Goal: Task Accomplishment & Management: Complete application form

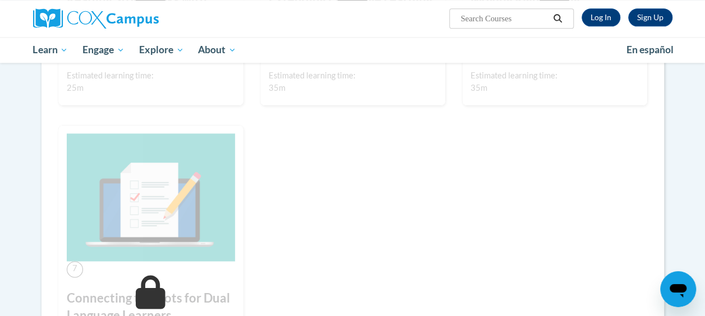
scroll to position [628, 0]
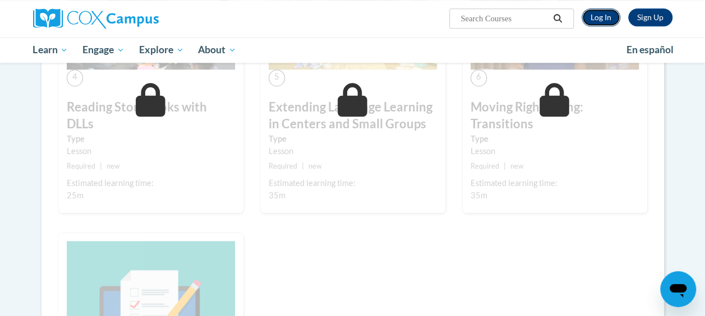
click at [611, 13] on link "Log In" at bounding box center [600, 17] width 39 height 18
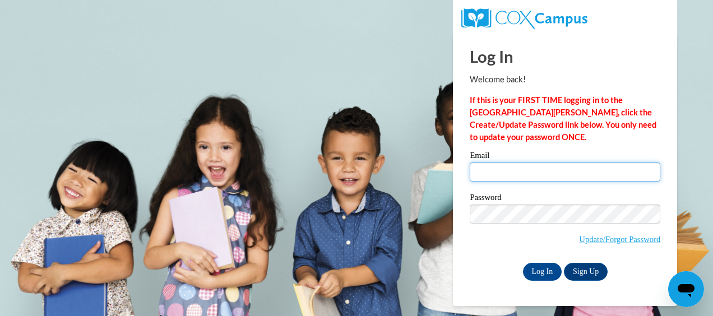
drag, startPoint x: 0, startPoint y: 0, endPoint x: 500, endPoint y: 173, distance: 529.2
click at [500, 173] on input "Email" at bounding box center [565, 172] width 191 height 19
type input "kristyb@ymcaatlanta.org"
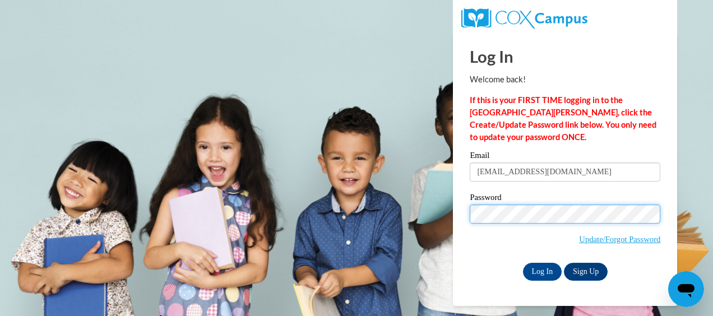
click at [523, 263] on input "Log In" at bounding box center [542, 272] width 39 height 18
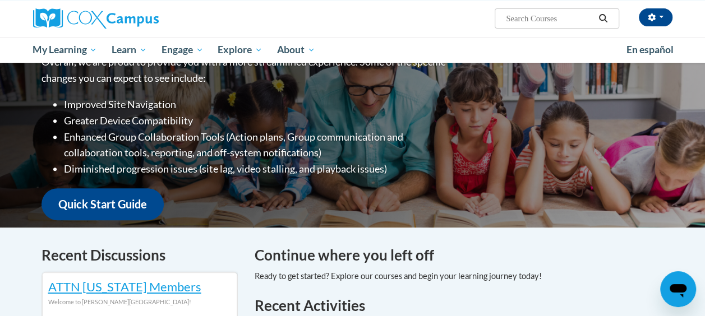
scroll to position [150, 0]
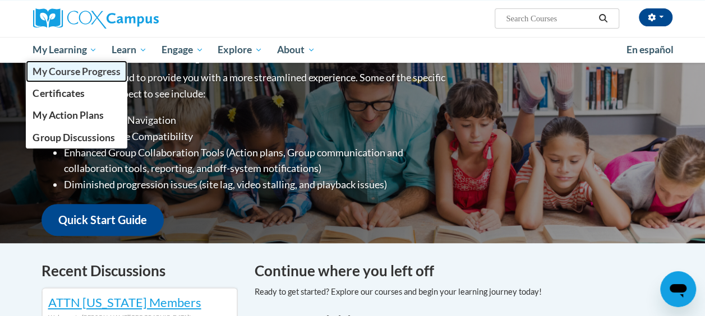
click at [77, 71] on span "My Course Progress" at bounding box center [76, 72] width 87 height 12
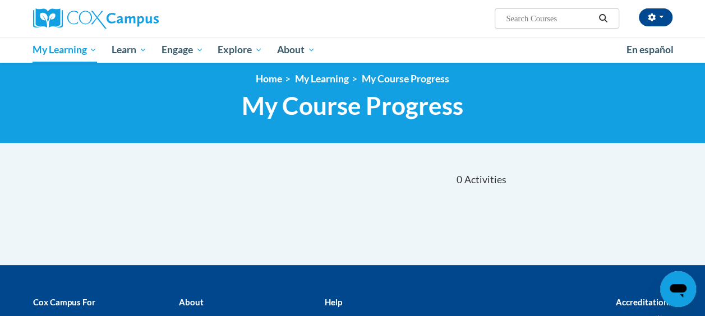
scroll to position [1, 0]
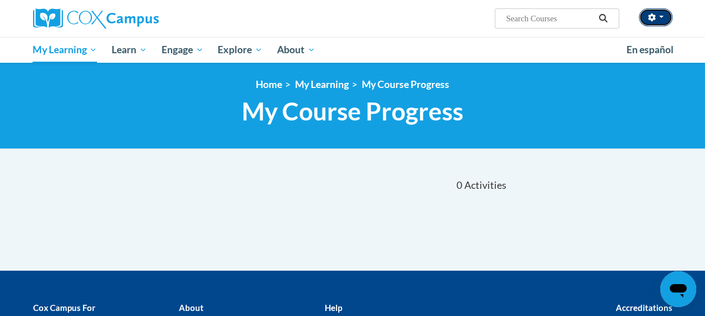
click at [650, 19] on icon "button" at bounding box center [651, 17] width 7 height 8
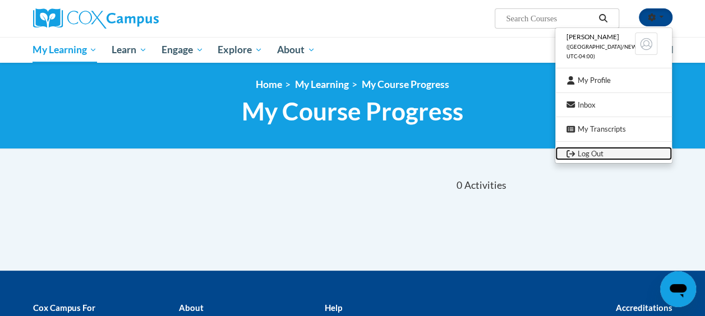
click at [607, 155] on link "Log Out" at bounding box center [613, 154] width 117 height 14
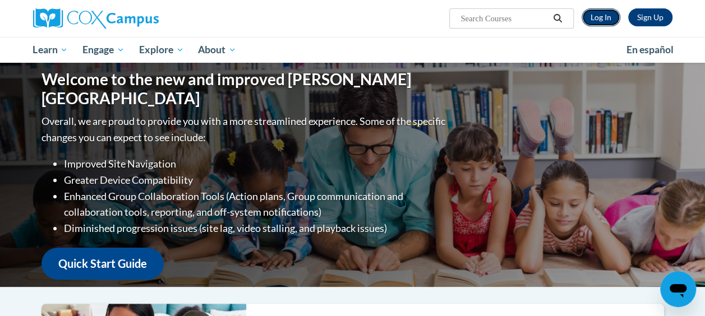
click at [599, 16] on link "Log In" at bounding box center [600, 17] width 39 height 18
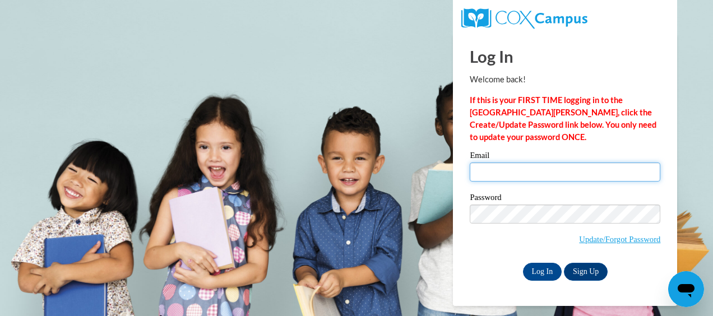
click at [526, 167] on input "Email" at bounding box center [565, 172] width 191 height 19
type input "[EMAIL_ADDRESS][DOMAIN_NAME]"
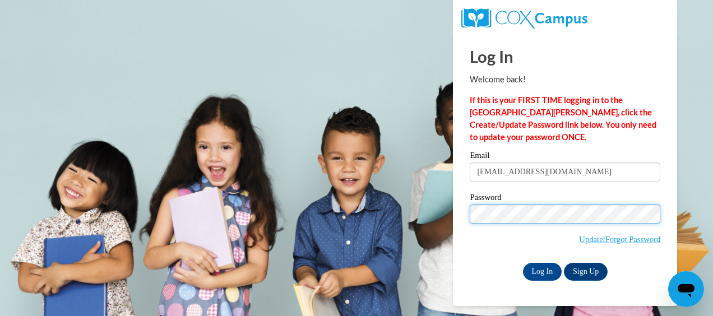
click at [523, 263] on input "Log In" at bounding box center [542, 272] width 39 height 18
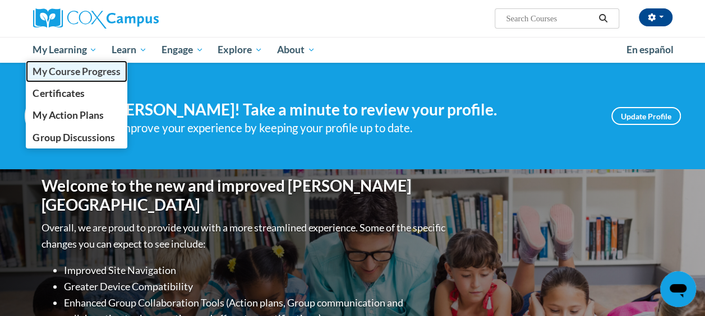
click at [77, 68] on span "My Course Progress" at bounding box center [76, 72] width 87 height 12
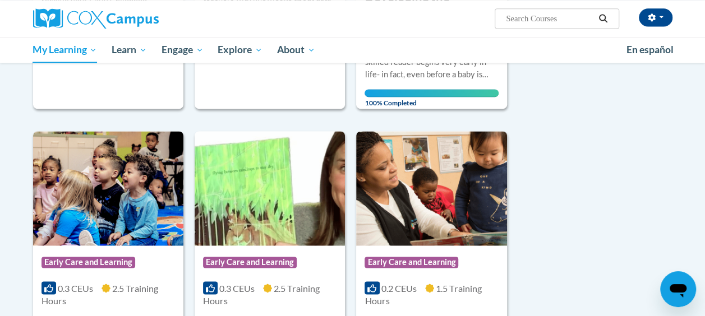
scroll to position [889, 0]
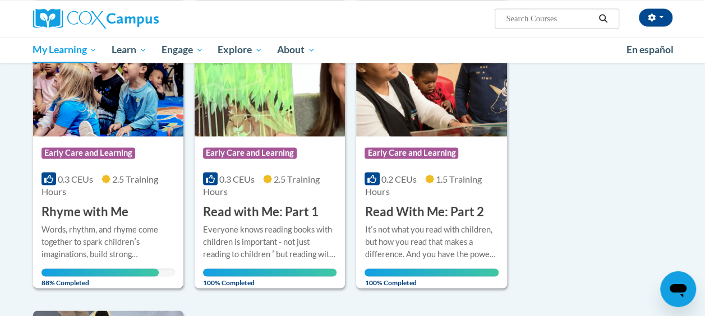
click at [74, 220] on div "More Info Open Words, rhythm, and rhyme come together to spark childrenʹs imagi…" at bounding box center [108, 252] width 150 height 65
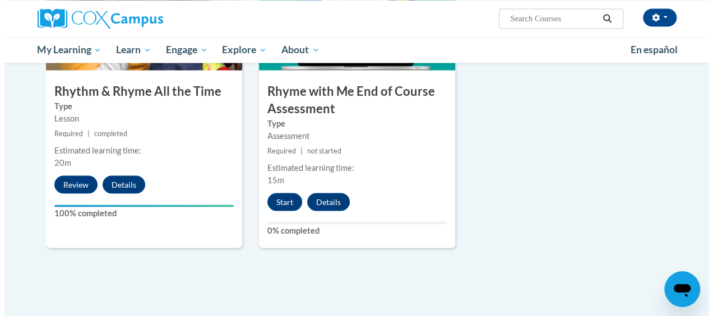
scroll to position [1079, 0]
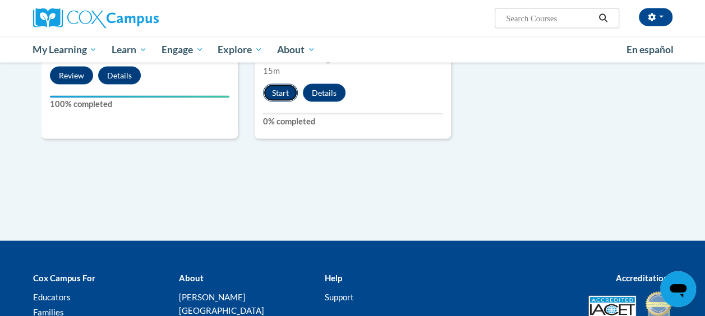
click at [279, 90] on button "Start" at bounding box center [280, 93] width 35 height 18
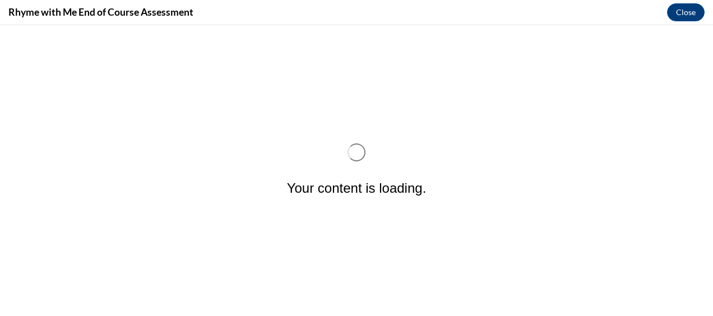
scroll to position [0, 0]
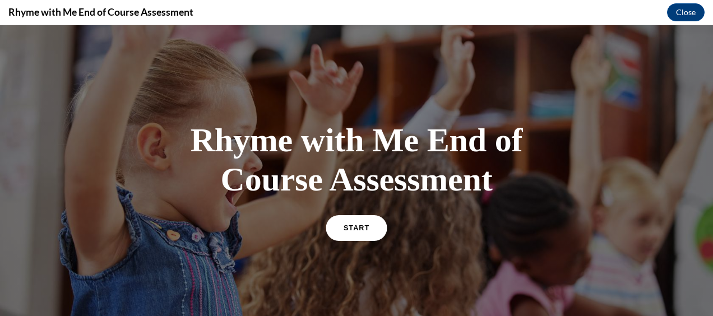
click at [354, 231] on link "START" at bounding box center [356, 228] width 61 height 26
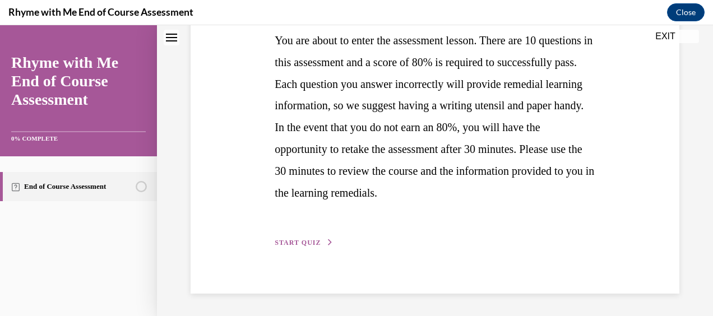
scroll to position [265, 0]
click at [282, 241] on span "START QUIZ" at bounding box center [298, 243] width 46 height 8
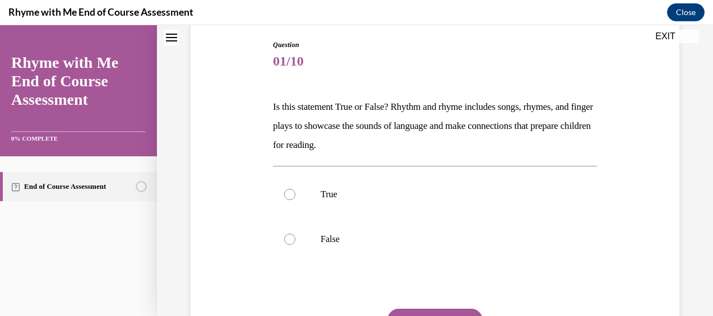
scroll to position [142, 0]
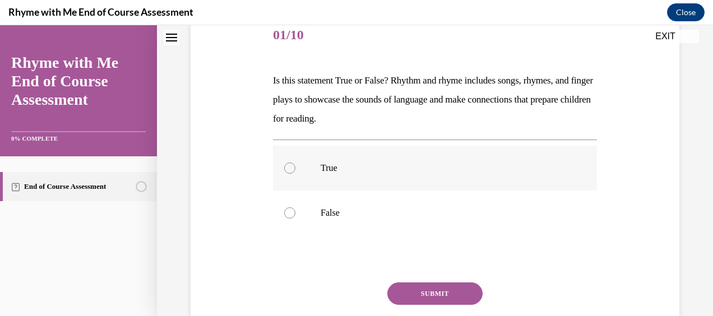
click at [311, 173] on label "True" at bounding box center [435, 168] width 324 height 45
click at [295, 173] on input "True" at bounding box center [289, 168] width 11 height 11
radio input "true"
click at [419, 293] on button "SUBMIT" at bounding box center [434, 294] width 95 height 22
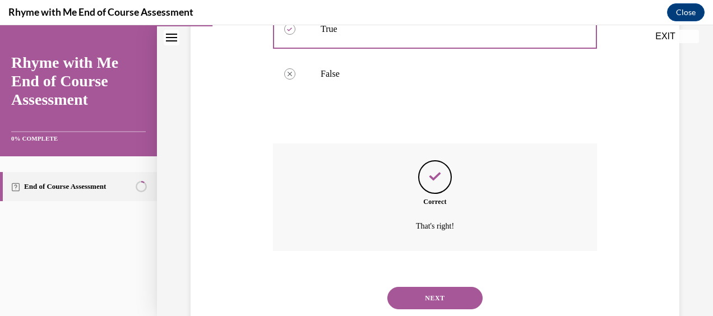
scroll to position [313, 0]
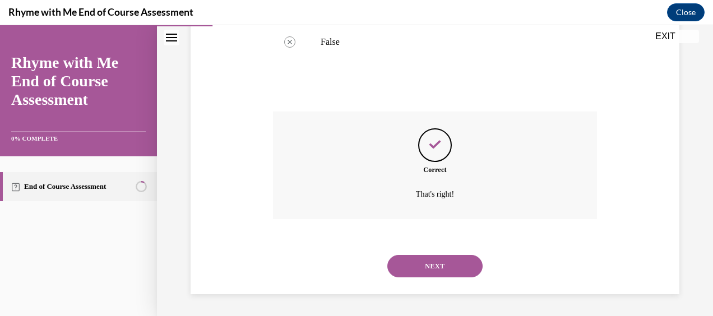
click at [424, 268] on button "NEXT" at bounding box center [434, 266] width 95 height 22
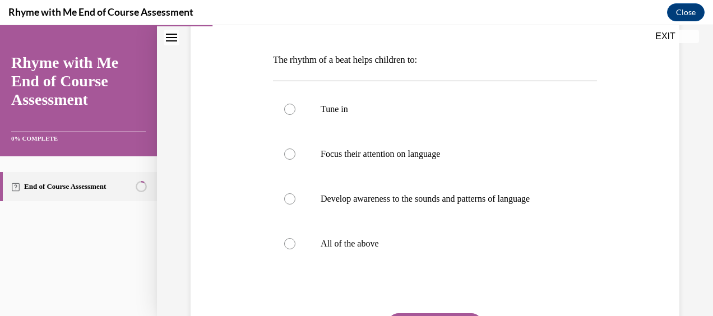
scroll to position [167, 0]
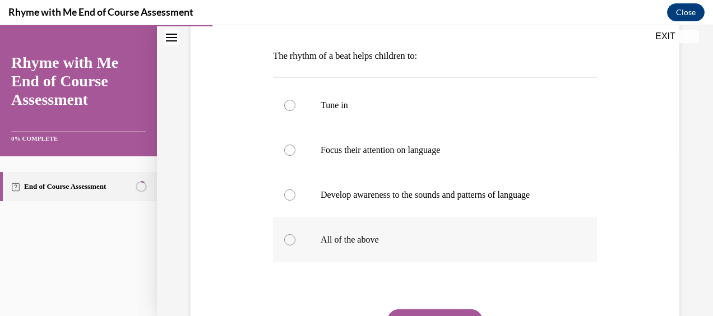
click at [364, 247] on label "All of the above" at bounding box center [435, 240] width 324 height 45
click at [295, 246] on input "All of the above" at bounding box center [289, 239] width 11 height 11
radio input "true"
click at [423, 309] on button "SUBMIT" at bounding box center [434, 320] width 95 height 22
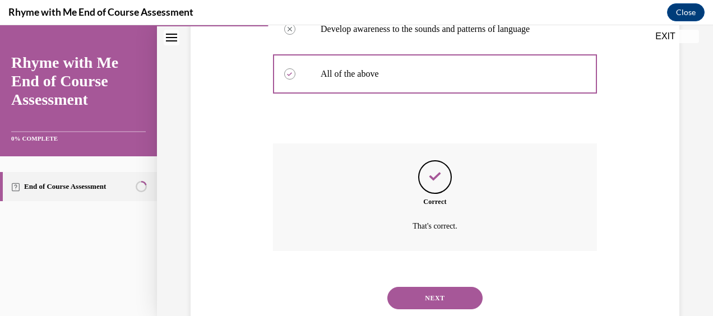
scroll to position [365, 0]
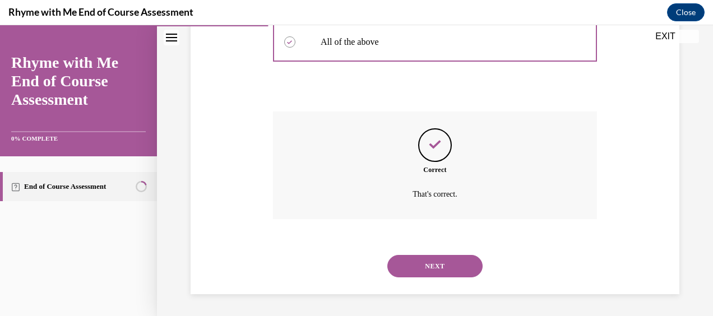
click at [449, 258] on button "NEXT" at bounding box center [434, 266] width 95 height 22
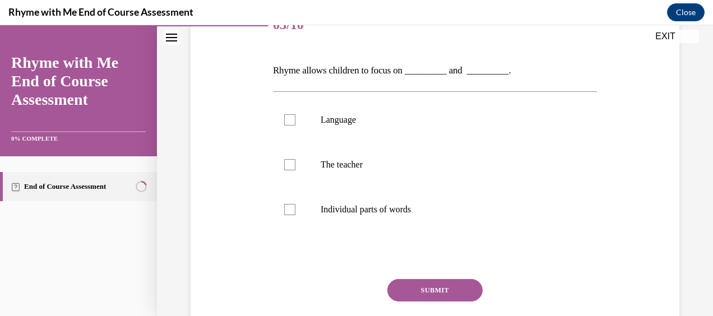
scroll to position [155, 0]
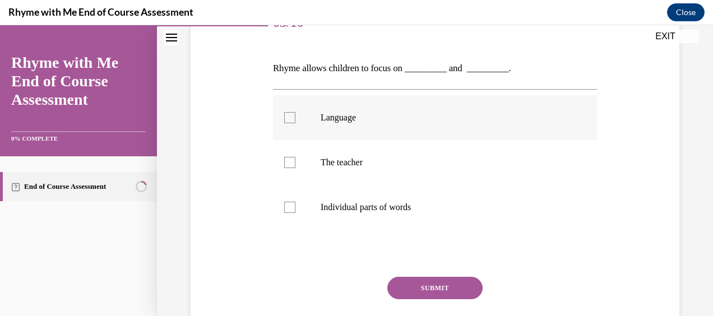
click at [288, 122] on div at bounding box center [289, 117] width 11 height 11
click at [288, 122] on input "Language" at bounding box center [289, 117] width 11 height 11
checkbox input "true"
click at [288, 206] on div at bounding box center [289, 207] width 11 height 11
click at [288, 206] on input "Individual parts of words" at bounding box center [289, 207] width 11 height 11
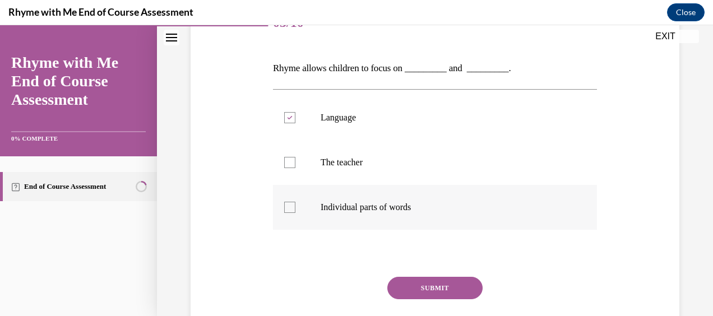
checkbox input "true"
click at [423, 283] on button "SUBMIT" at bounding box center [434, 288] width 95 height 22
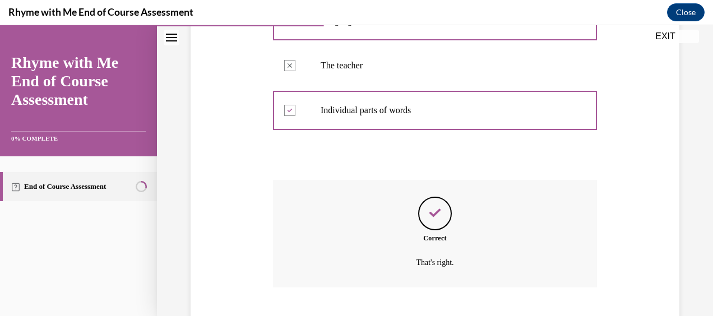
scroll to position [320, 0]
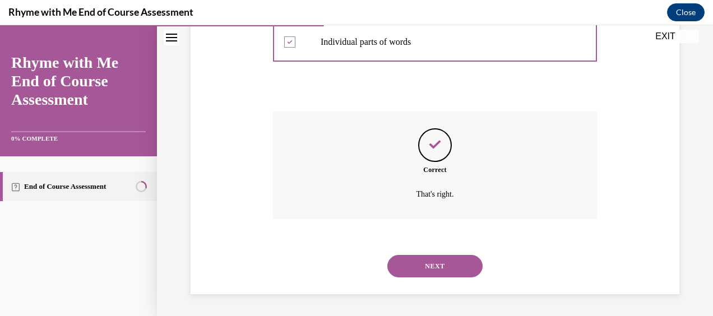
click at [425, 268] on button "NEXT" at bounding box center [434, 266] width 95 height 22
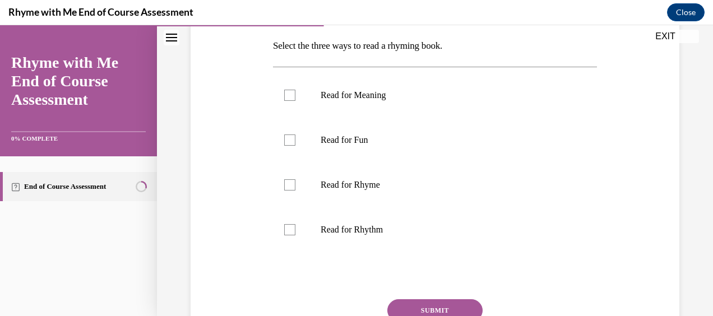
scroll to position [175, 0]
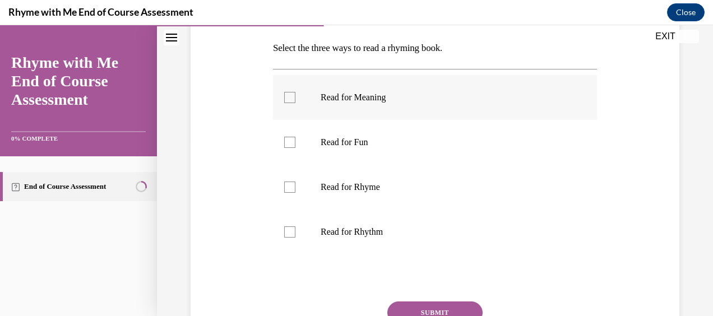
click at [407, 99] on p "Read for Meaning" at bounding box center [445, 97] width 248 height 11
click at [295, 99] on input "Read for Meaning" at bounding box center [289, 97] width 11 height 11
checkbox input "true"
click at [369, 182] on p "Read for Rhyme" at bounding box center [445, 187] width 248 height 11
click at [295, 182] on input "Read for Rhyme" at bounding box center [289, 187] width 11 height 11
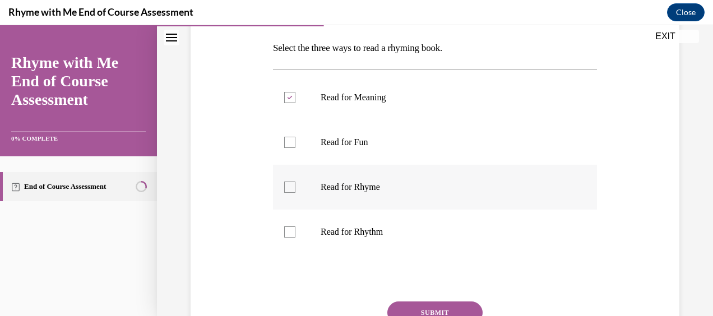
checkbox input "true"
click at [348, 235] on p "Read for Rhythm" at bounding box center [445, 231] width 248 height 11
click at [295, 235] on input "Read for Rhythm" at bounding box center [289, 231] width 11 height 11
checkbox input "true"
click at [417, 305] on button "SUBMIT" at bounding box center [434, 313] width 95 height 22
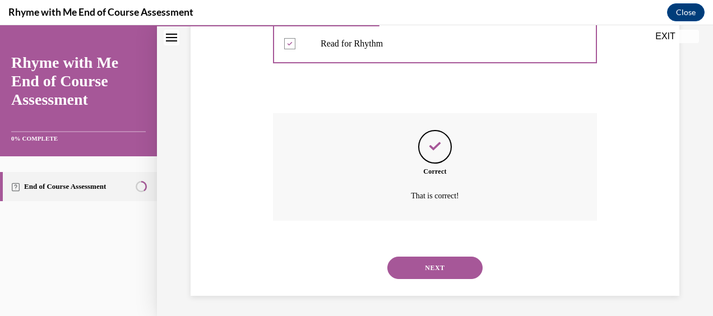
scroll to position [365, 0]
click at [408, 271] on button "NEXT" at bounding box center [434, 266] width 95 height 22
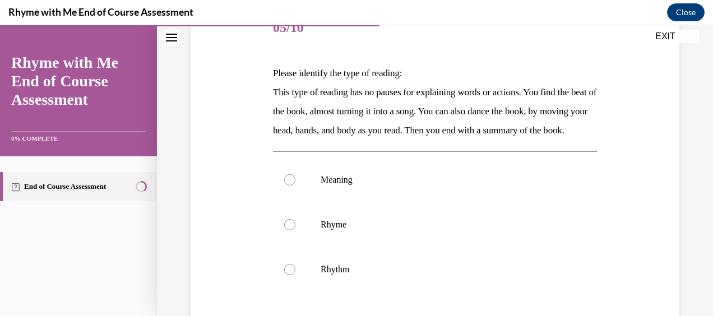
scroll to position [146, 0]
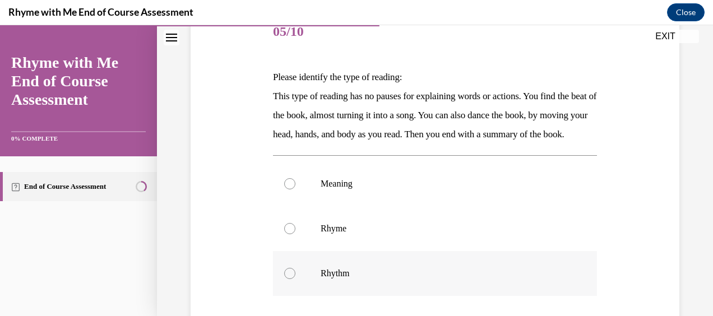
click at [321, 279] on p "Rhythm" at bounding box center [445, 273] width 248 height 11
click at [295, 279] on input "Rhythm" at bounding box center [289, 273] width 11 height 11
radio input "true"
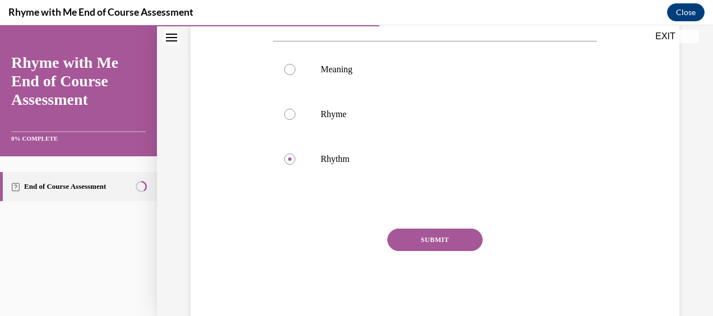
scroll to position [289, 0]
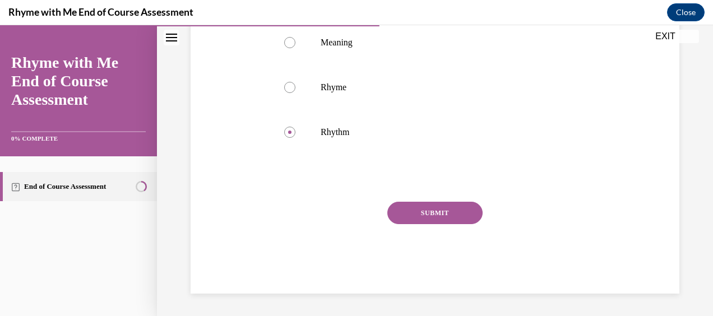
click at [400, 224] on button "SUBMIT" at bounding box center [434, 213] width 95 height 22
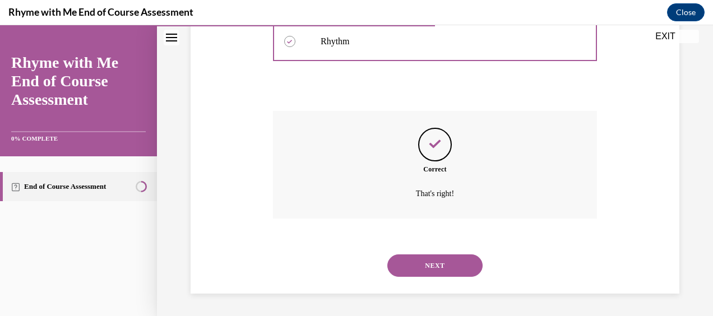
scroll to position [396, 0]
click at [434, 265] on button "NEXT" at bounding box center [434, 266] width 95 height 22
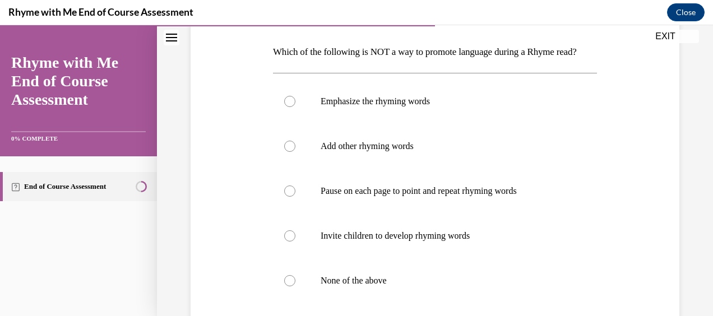
scroll to position [175, 0]
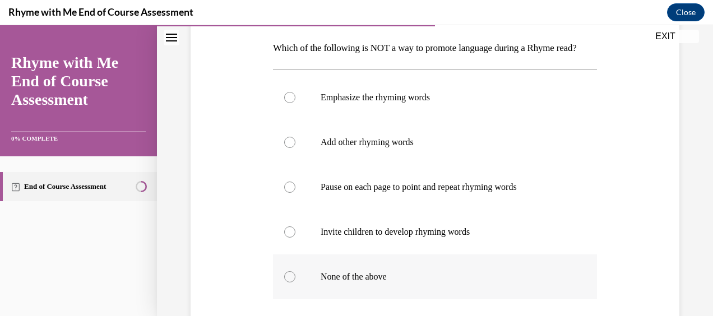
click at [407, 299] on label "None of the above" at bounding box center [435, 277] width 324 height 45
click at [295, 283] on input "None of the above" at bounding box center [289, 276] width 11 height 11
radio input "true"
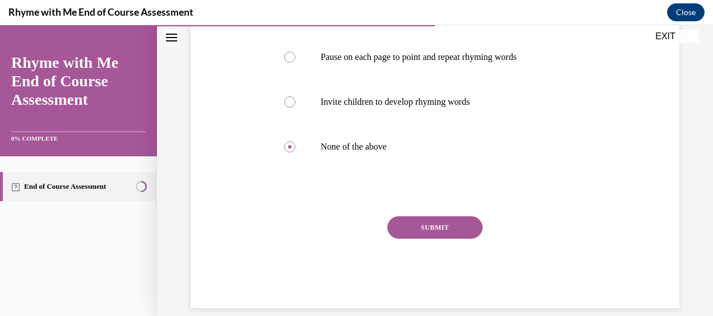
scroll to position [320, 0]
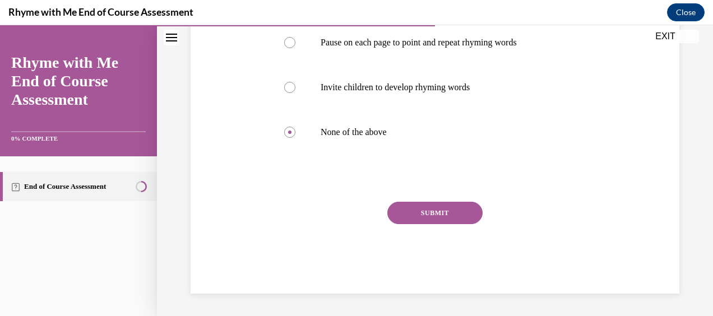
click at [428, 224] on button "SUBMIT" at bounding box center [434, 213] width 95 height 22
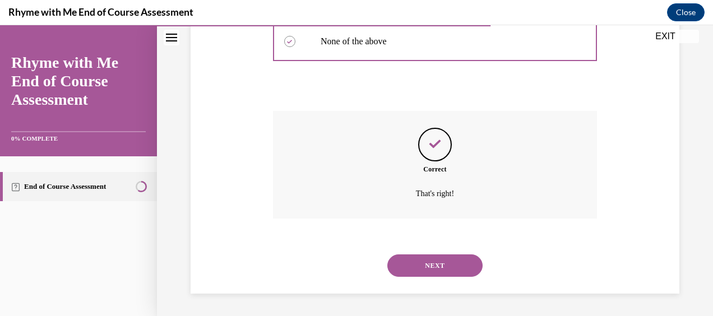
scroll to position [429, 0]
click at [428, 265] on button "NEXT" at bounding box center [434, 266] width 95 height 22
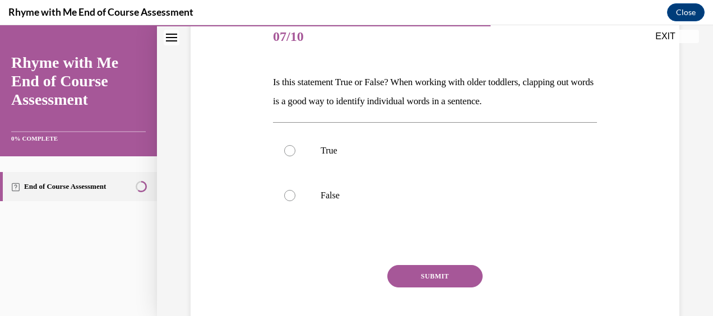
scroll to position [145, 0]
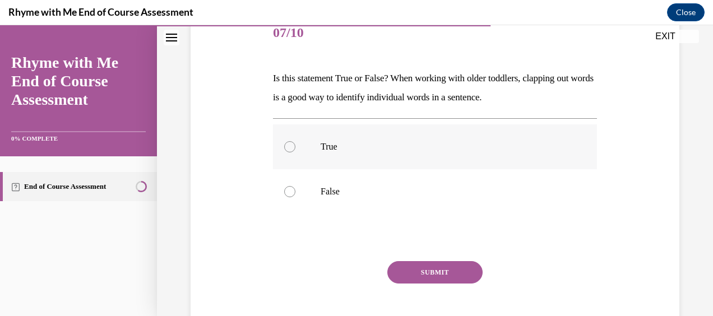
click at [406, 157] on label "True" at bounding box center [435, 146] width 324 height 45
click at [295, 152] on input "True" at bounding box center [289, 146] width 11 height 11
radio input "true"
click at [433, 272] on button "SUBMIT" at bounding box center [434, 272] width 95 height 22
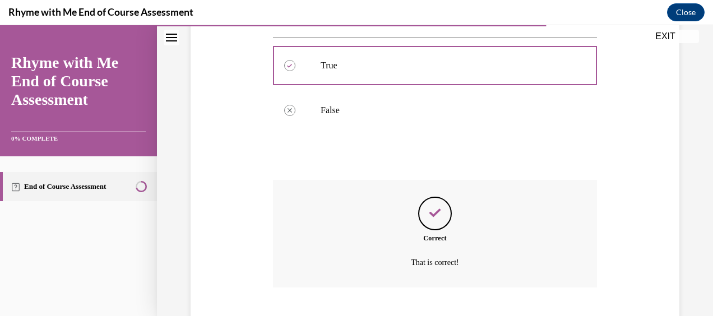
scroll to position [294, 0]
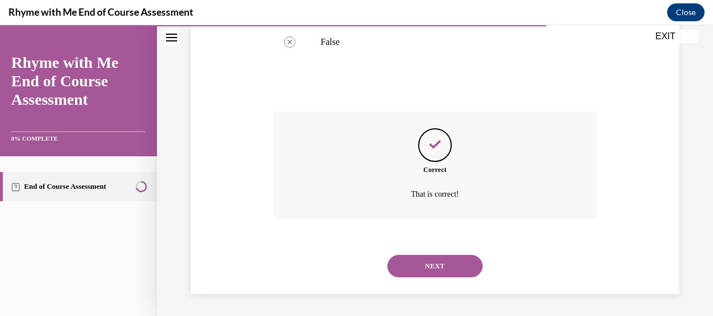
click at [433, 270] on button "NEXT" at bounding box center [434, 266] width 95 height 22
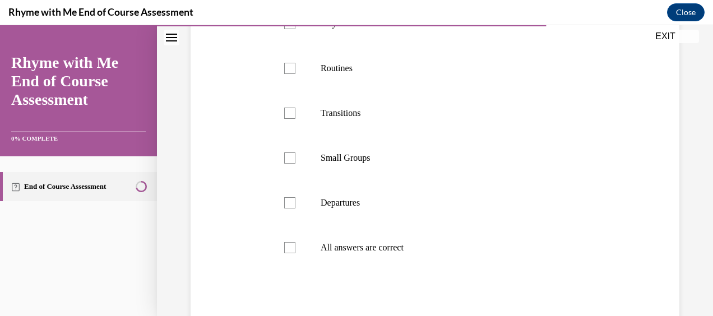
scroll to position [315, 0]
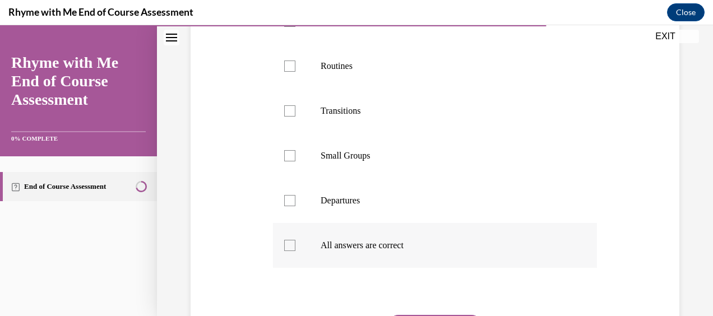
click at [381, 241] on p "All answers are correct" at bounding box center [445, 245] width 248 height 11
click at [295, 241] on input "All answers are correct" at bounding box center [289, 245] width 11 height 11
checkbox input "true"
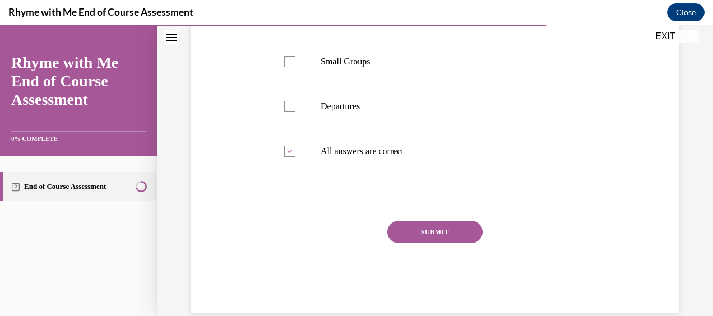
click at [433, 234] on button "SUBMIT" at bounding box center [434, 232] width 95 height 22
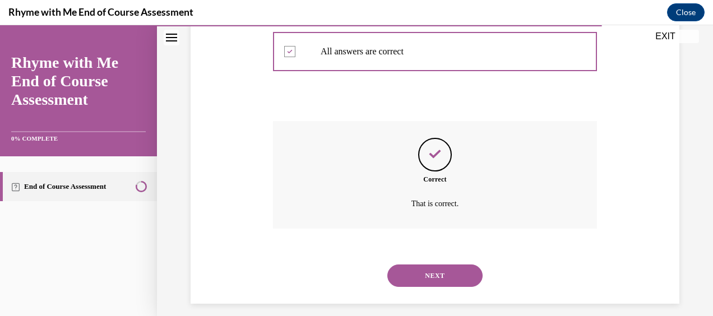
scroll to position [519, 0]
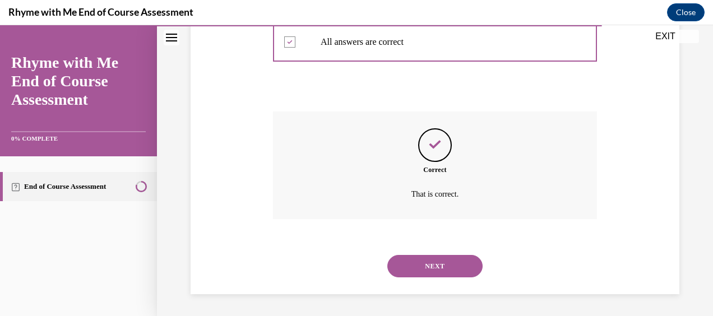
click at [433, 264] on button "NEXT" at bounding box center [434, 266] width 95 height 22
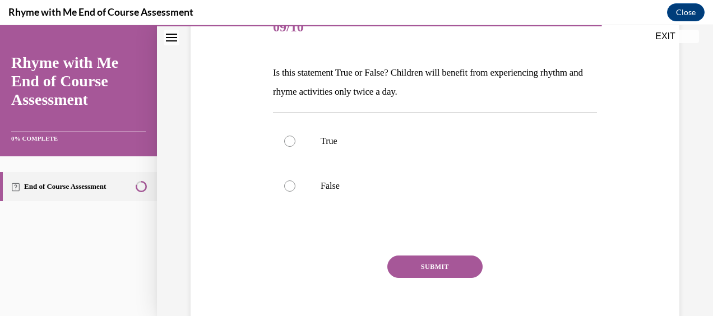
scroll to position [155, 0]
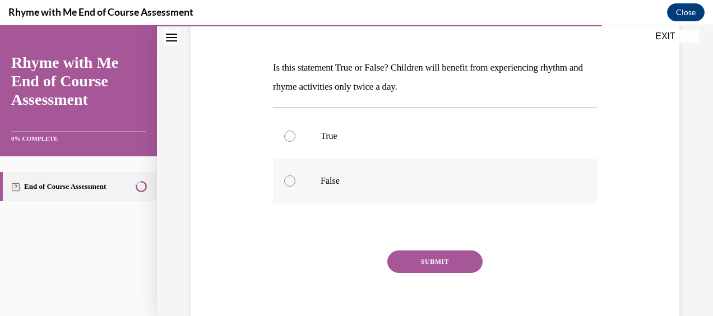
click at [321, 181] on p "False" at bounding box center [445, 180] width 248 height 11
click at [295, 181] on input "False" at bounding box center [289, 180] width 11 height 11
radio input "true"
click at [426, 257] on button "SUBMIT" at bounding box center [434, 262] width 95 height 22
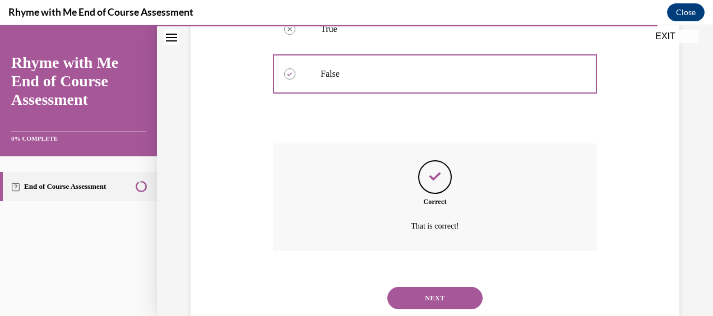
scroll to position [294, 0]
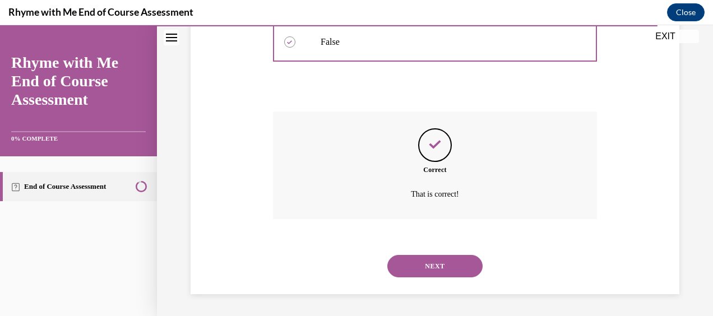
click at [427, 266] on button "NEXT" at bounding box center [434, 266] width 95 height 22
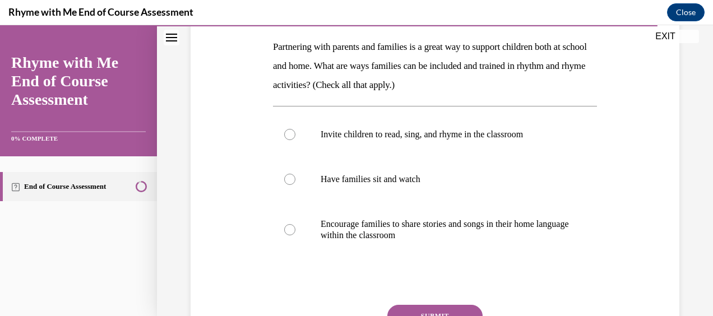
scroll to position [177, 0]
click at [386, 137] on p "Invite children to read, sing, and rhyme in the classroom" at bounding box center [445, 133] width 248 height 11
click at [295, 137] on input "Invite children to read, sing, and rhyme in the classroom" at bounding box center [289, 133] width 11 height 11
radio input "true"
click at [305, 223] on label "Encourage families to share stories and songs in their home language within the…" at bounding box center [435, 229] width 324 height 56
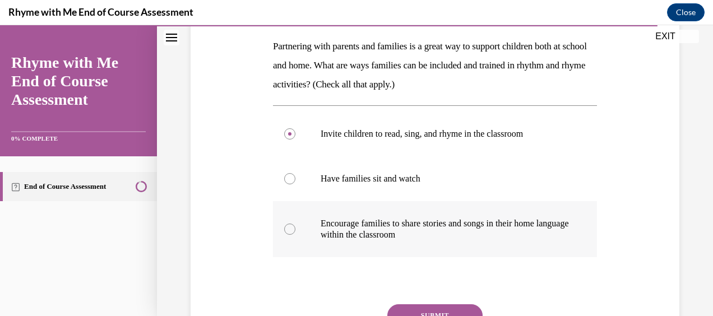
click at [295, 224] on input "Encourage families to share stories and songs in their home language within the…" at bounding box center [289, 229] width 11 height 11
radio input "true"
click at [291, 133] on div at bounding box center [289, 133] width 11 height 11
click at [291, 133] on input "Invite children to read, sing, and rhyme in the classroom" at bounding box center [289, 133] width 11 height 11
radio input "true"
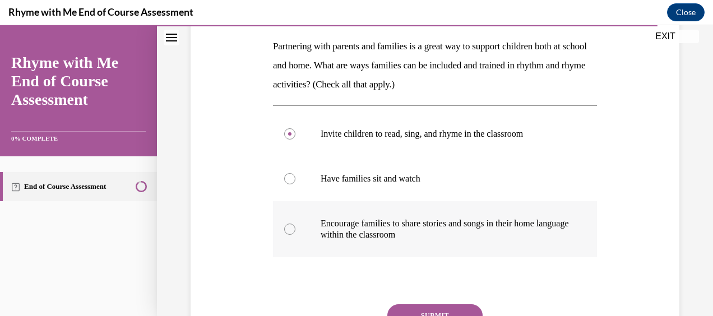
click at [289, 225] on div at bounding box center [289, 229] width 11 height 11
click at [289, 225] on input "Encourage families to share stories and songs in their home language within the…" at bounding box center [289, 229] width 11 height 11
radio input "true"
click at [428, 311] on button "SUBMIT" at bounding box center [434, 315] width 95 height 22
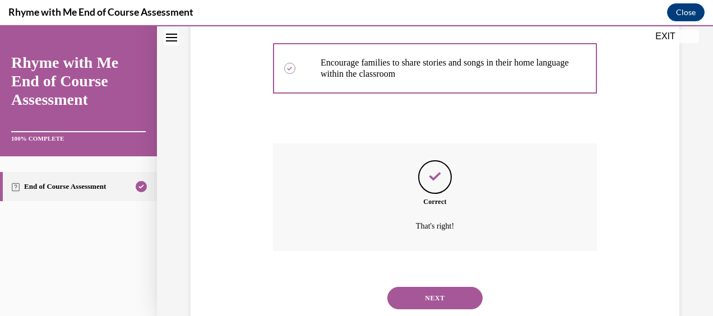
scroll to position [369, 0]
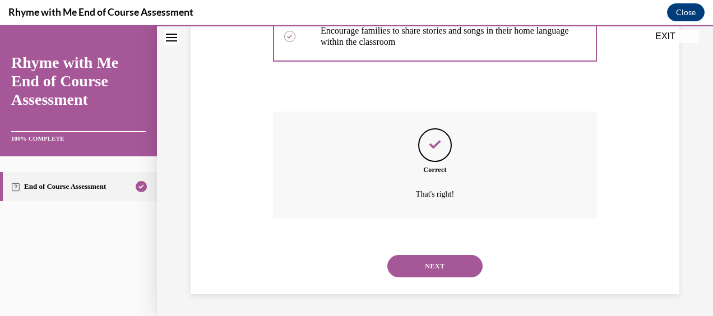
click at [431, 268] on button "NEXT" at bounding box center [434, 266] width 95 height 22
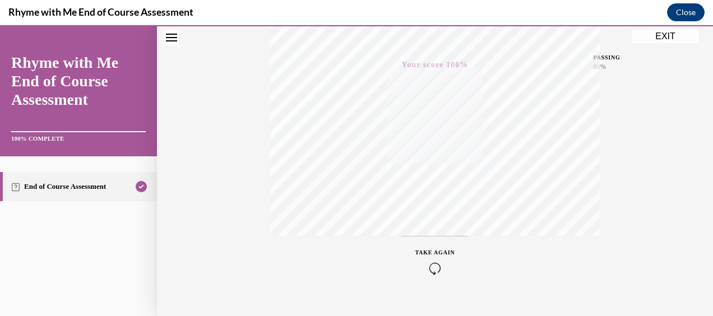
scroll to position [283, 0]
click at [677, 39] on button "EXIT" at bounding box center [665, 36] width 67 height 13
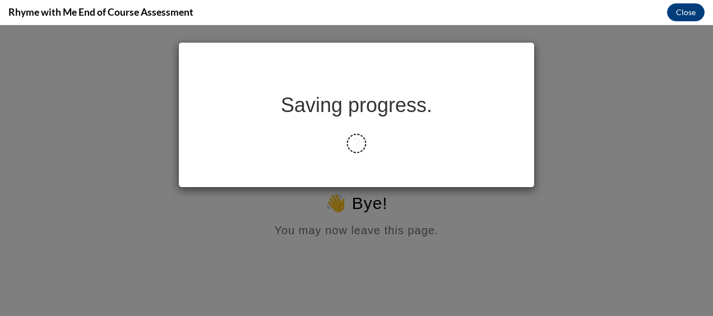
scroll to position [0, 0]
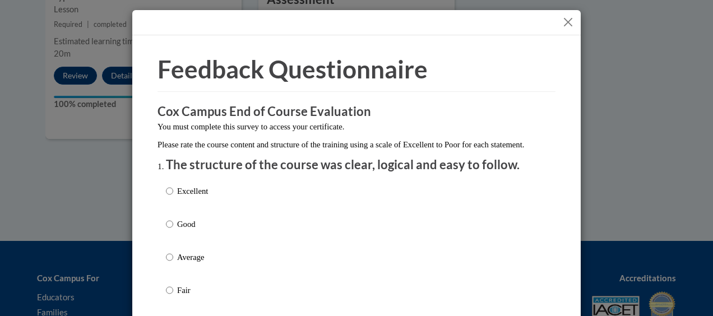
click at [170, 207] on label "Excellent" at bounding box center [187, 200] width 42 height 30
click at [170, 197] on input "Excellent" at bounding box center [169, 191] width 7 height 12
radio input "true"
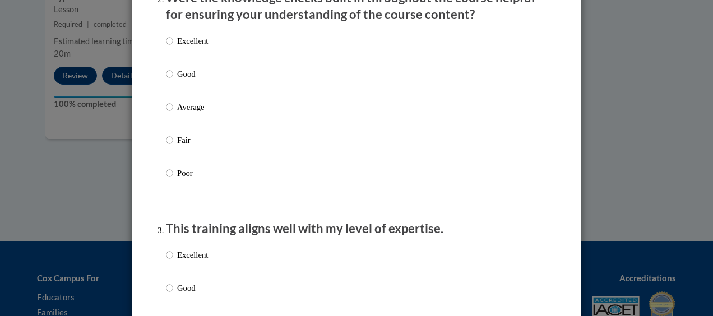
scroll to position [423, 0]
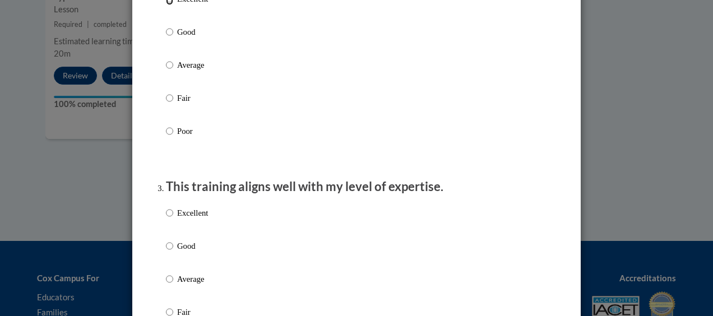
radio input "true"
click at [166, 219] on input "Excellent" at bounding box center [169, 213] width 7 height 12
radio input "true"
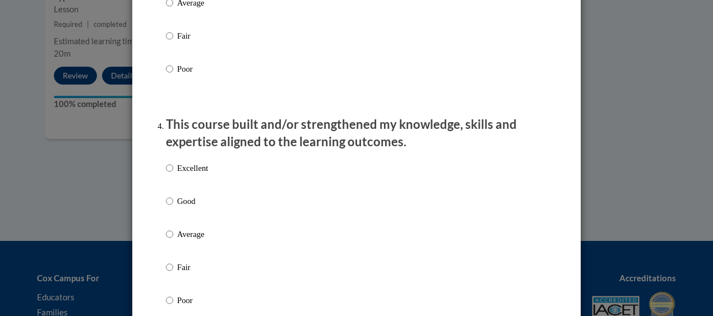
scroll to position [762, 0]
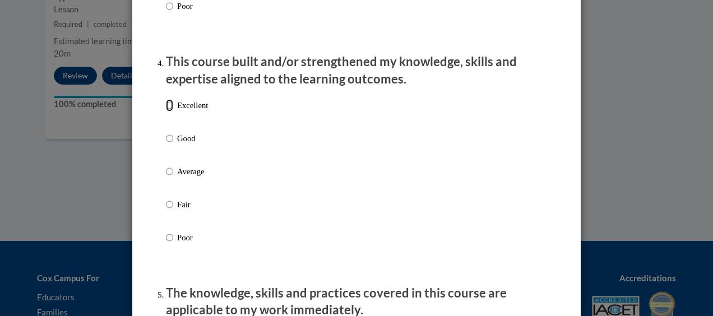
click at [166, 112] on input "Excellent" at bounding box center [169, 105] width 7 height 12
radio input "true"
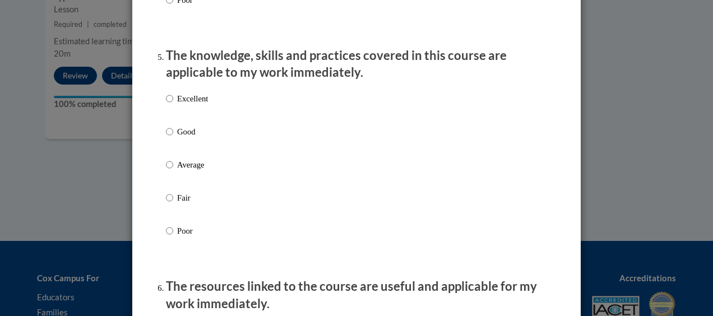
scroll to position [1012, 0]
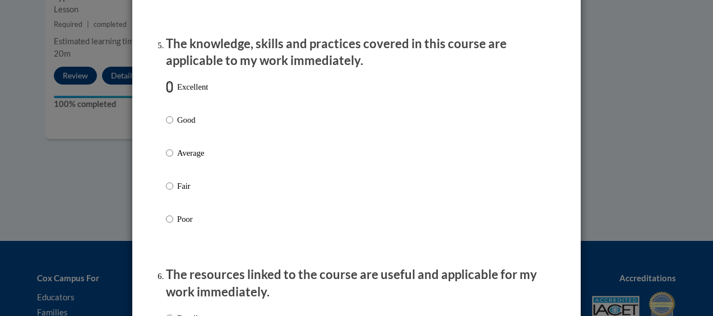
click at [166, 93] on input "Excellent" at bounding box center [169, 87] width 7 height 12
radio input "true"
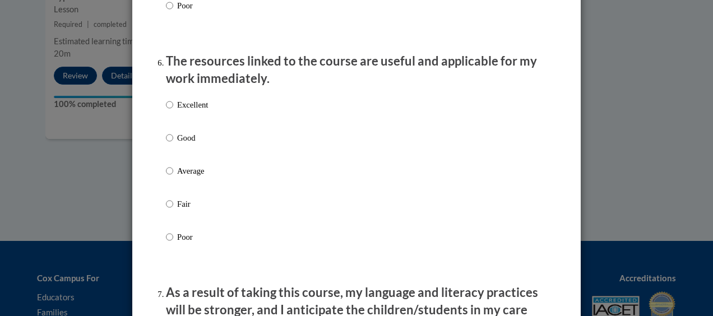
scroll to position [1231, 0]
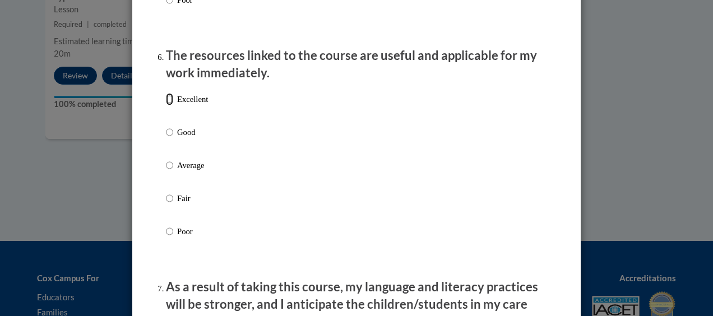
click at [166, 105] on input "Excellent" at bounding box center [169, 99] width 7 height 12
radio input "true"
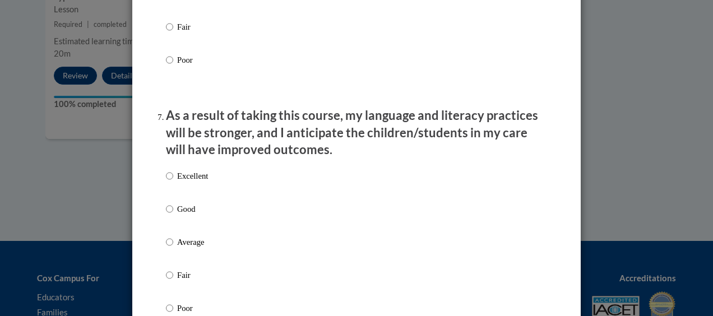
scroll to position [1435, 0]
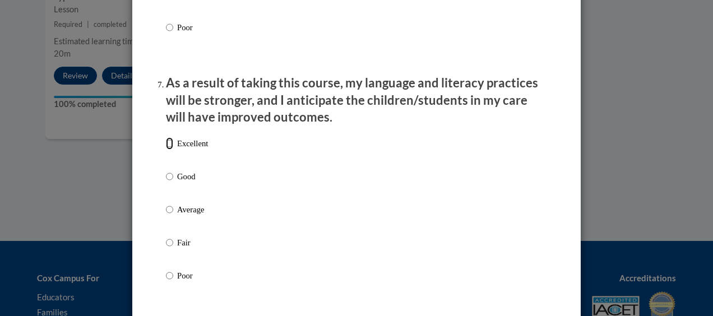
click at [166, 150] on input "Excellent" at bounding box center [169, 143] width 7 height 12
radio input "true"
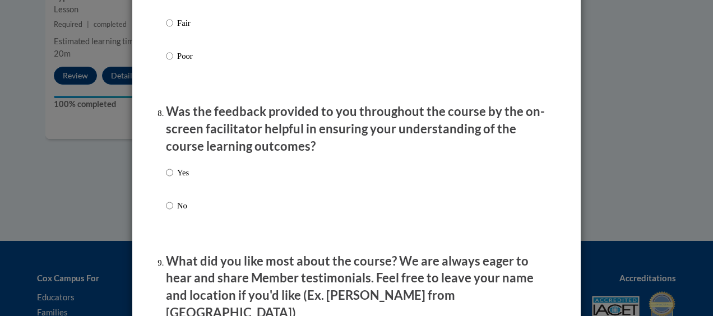
scroll to position [1714, 0]
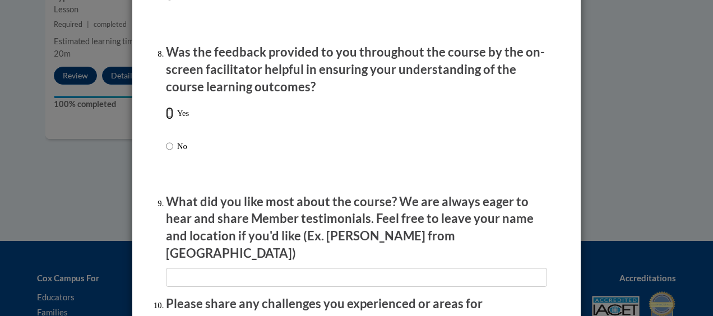
click at [168, 119] on input "Yes" at bounding box center [169, 113] width 7 height 12
radio input "true"
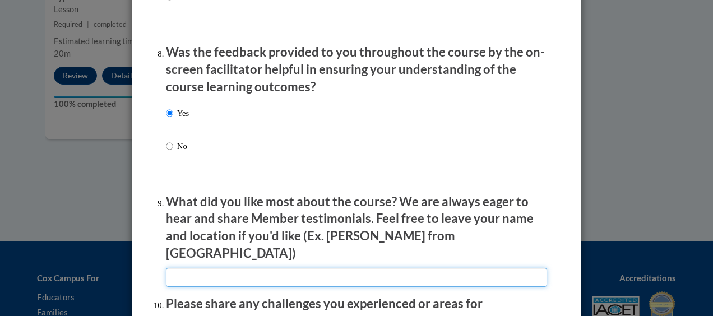
click at [207, 268] on input "textbox" at bounding box center [356, 277] width 381 height 19
type input "N/A"
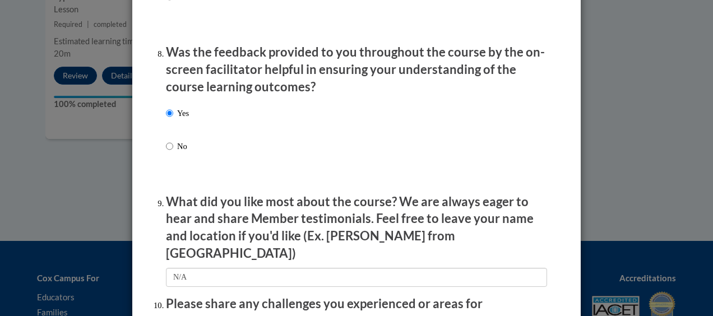
type input "N/A"
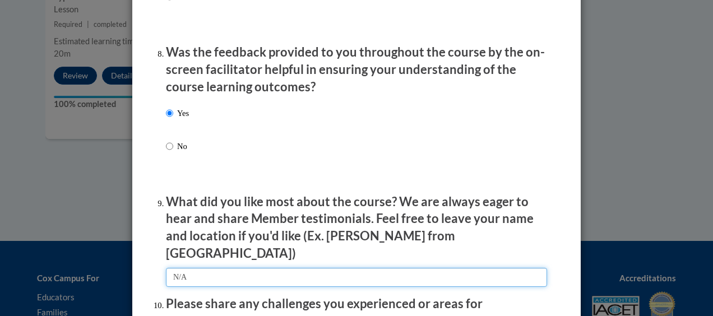
click at [214, 270] on input "textbox" at bounding box center [356, 277] width 381 height 19
click at [239, 271] on input "textbox" at bounding box center [356, 277] width 381 height 19
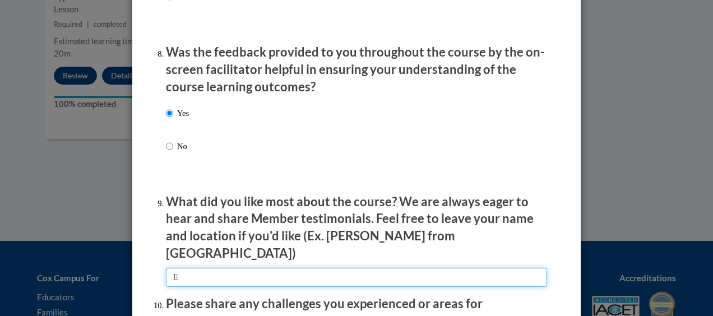
type input "Everything"
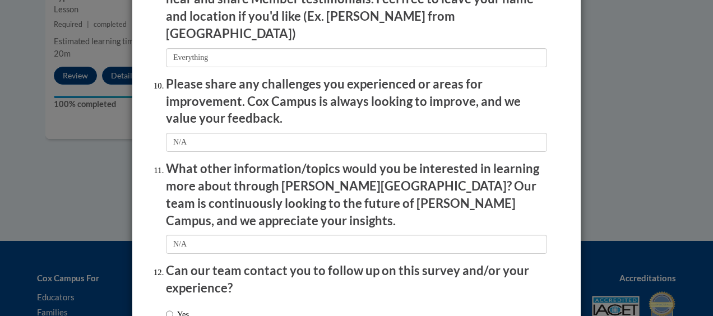
scroll to position [2015, 0]
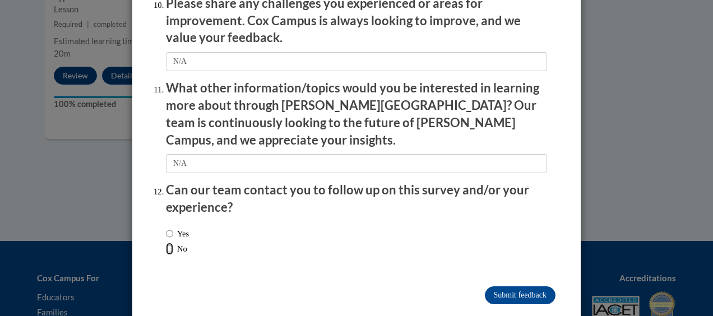
click at [166, 243] on input "No" at bounding box center [169, 249] width 7 height 12
radio input "true"
click at [511, 286] on input "Submit feedback" at bounding box center [520, 295] width 71 height 18
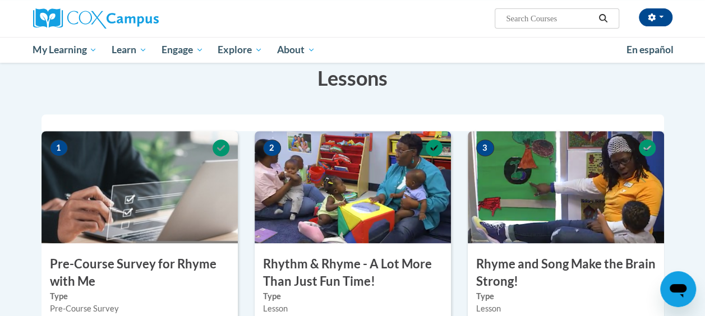
scroll to position [0, 0]
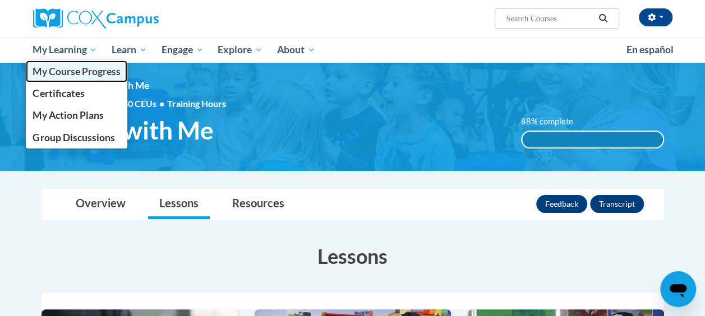
click at [71, 78] on link "My Course Progress" at bounding box center [77, 72] width 102 height 22
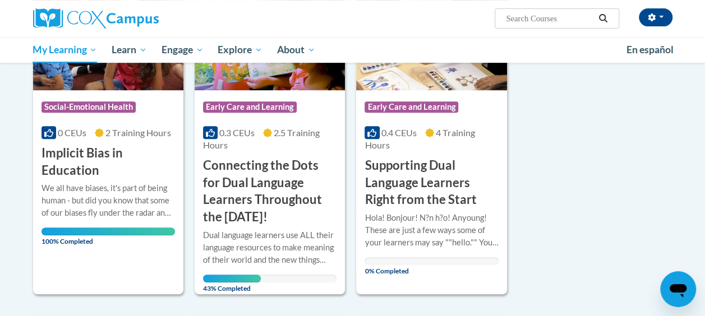
scroll to position [257, 0]
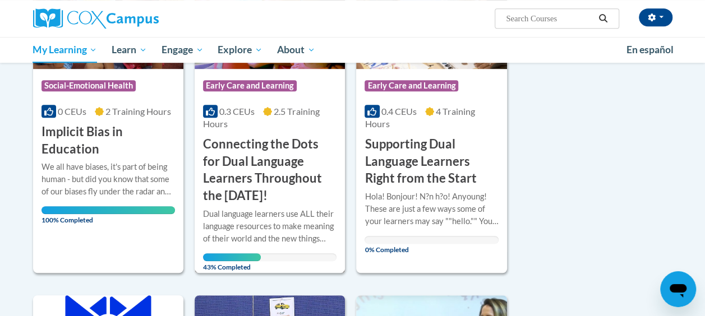
click at [304, 124] on div "0.3 CEUs 2.5 Training Hours" at bounding box center [269, 117] width 133 height 25
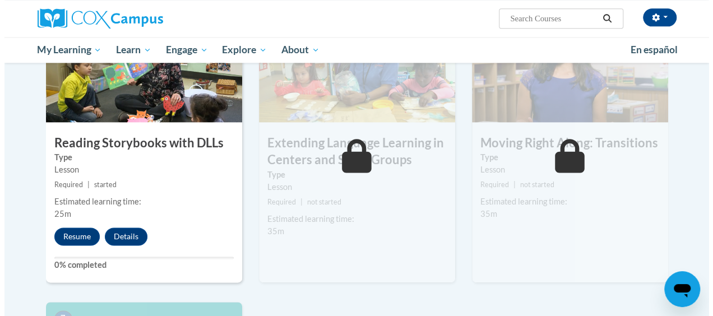
scroll to position [647, 0]
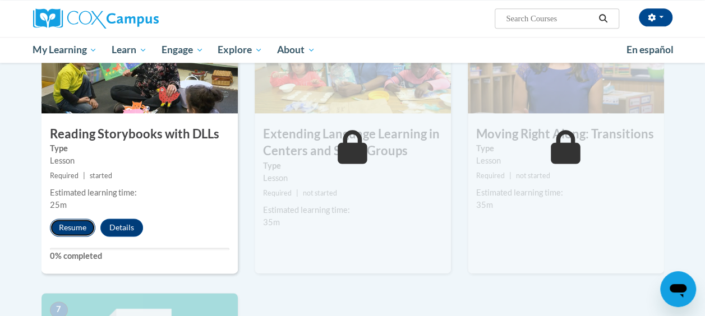
click at [68, 228] on button "Resume" at bounding box center [72, 228] width 45 height 18
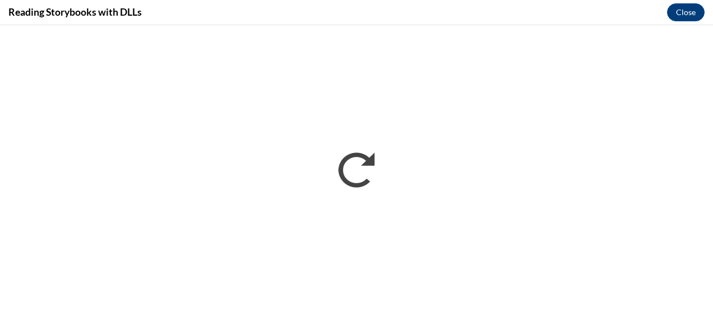
scroll to position [0, 0]
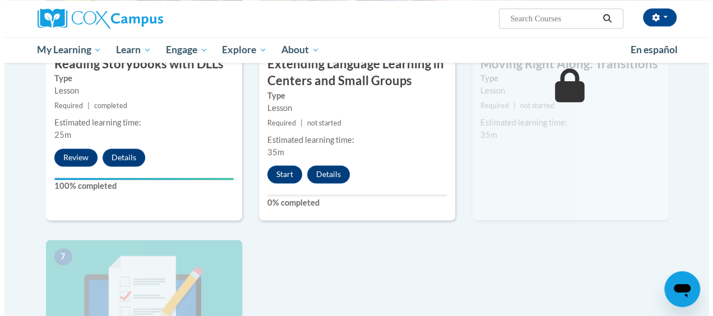
scroll to position [721, 0]
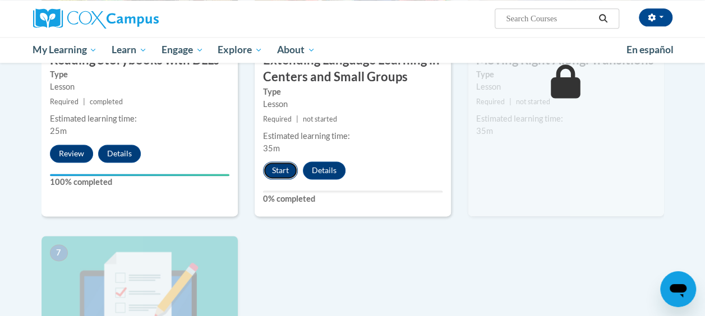
click at [285, 170] on button "Start" at bounding box center [280, 170] width 35 height 18
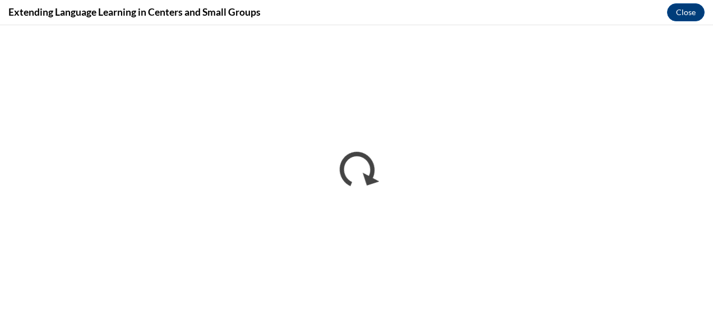
scroll to position [0, 0]
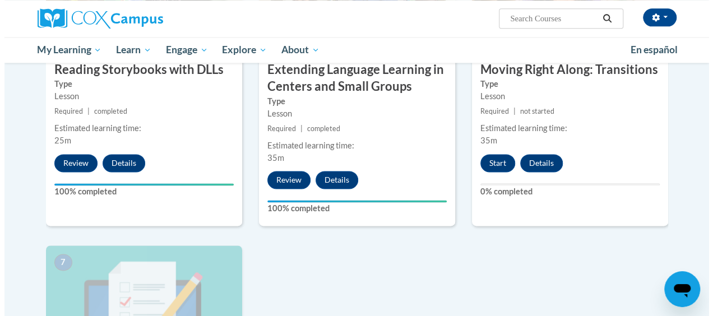
scroll to position [713, 0]
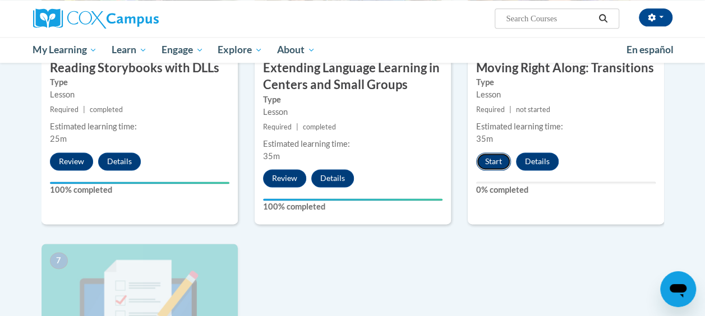
click at [479, 164] on button "Start" at bounding box center [493, 161] width 35 height 18
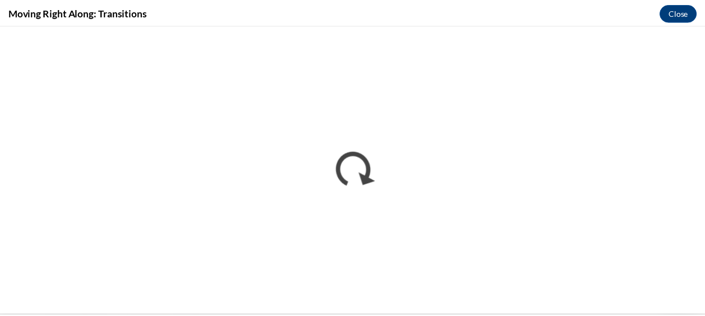
scroll to position [0, 0]
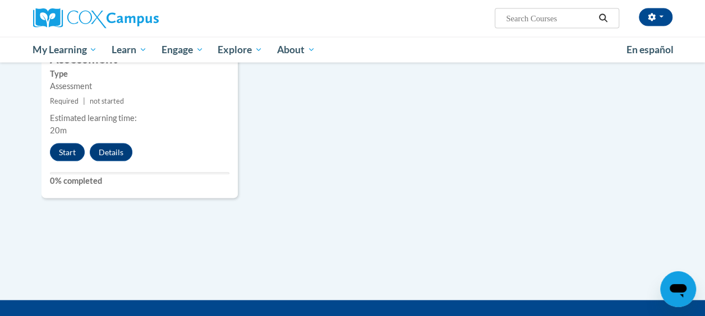
scroll to position [1117, 0]
